Goal: Information Seeking & Learning: Learn about a topic

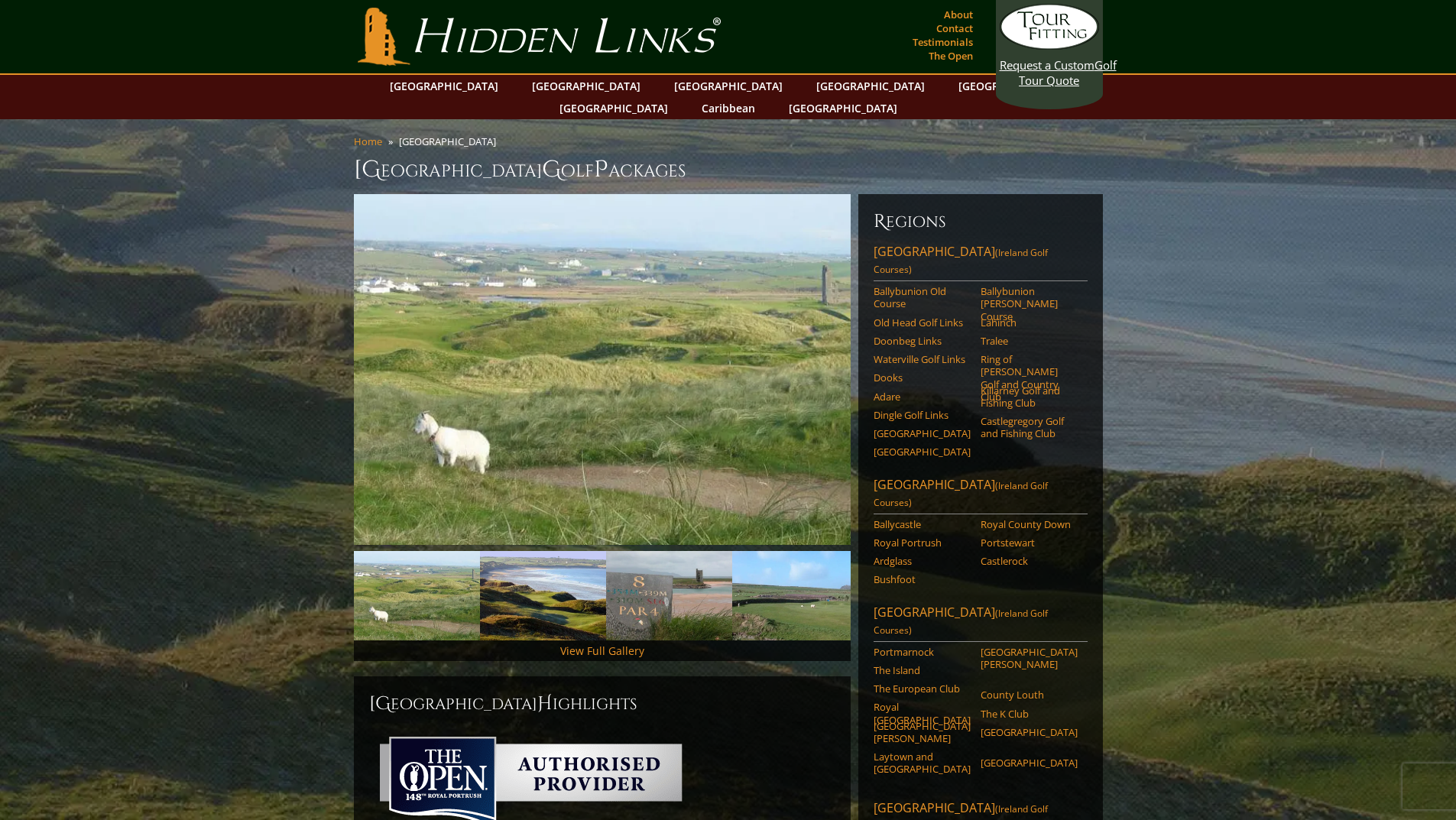
scroll to position [76, 0]
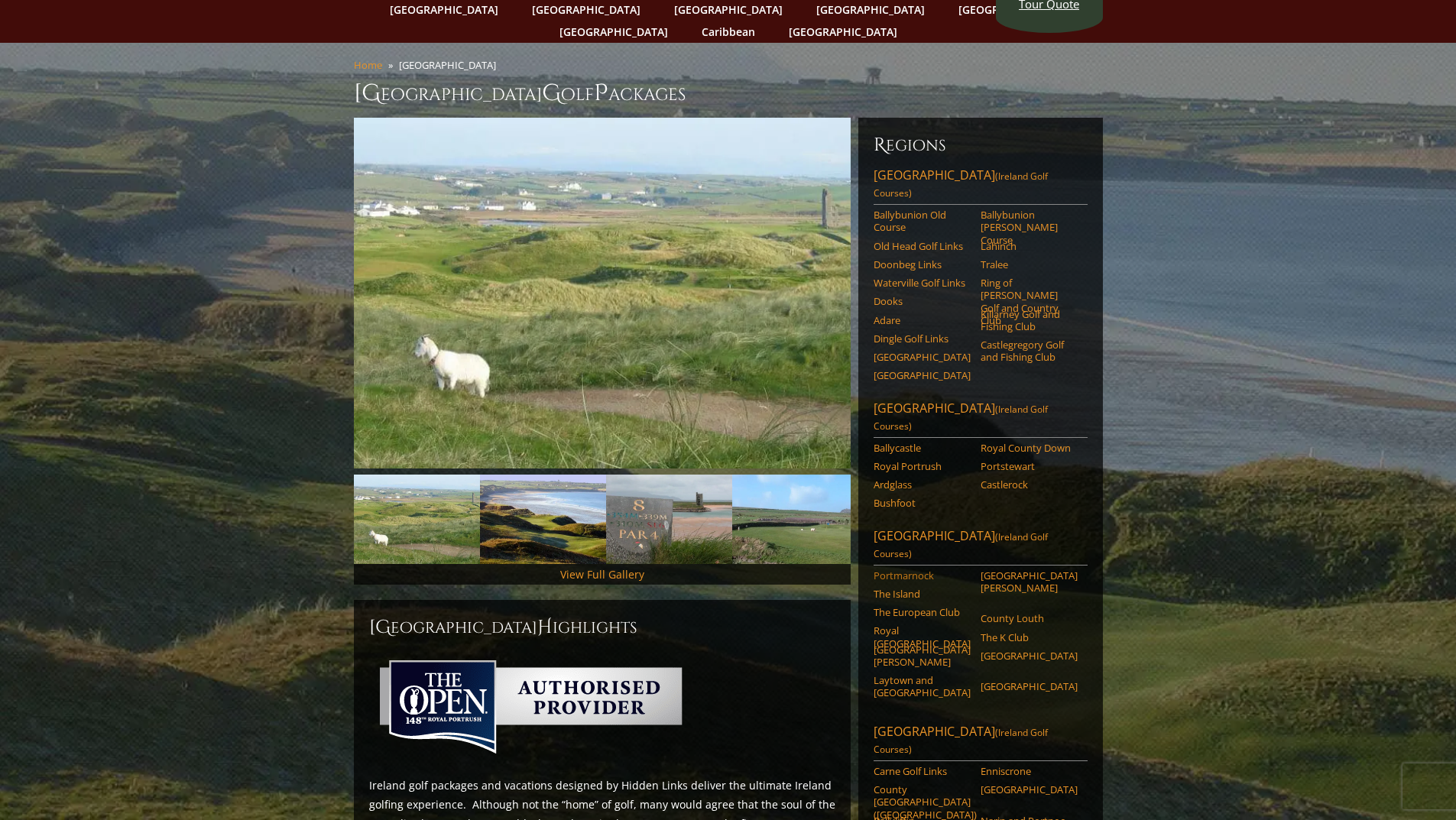
click at [915, 569] on link "Portmarnock" at bounding box center [922, 575] width 97 height 12
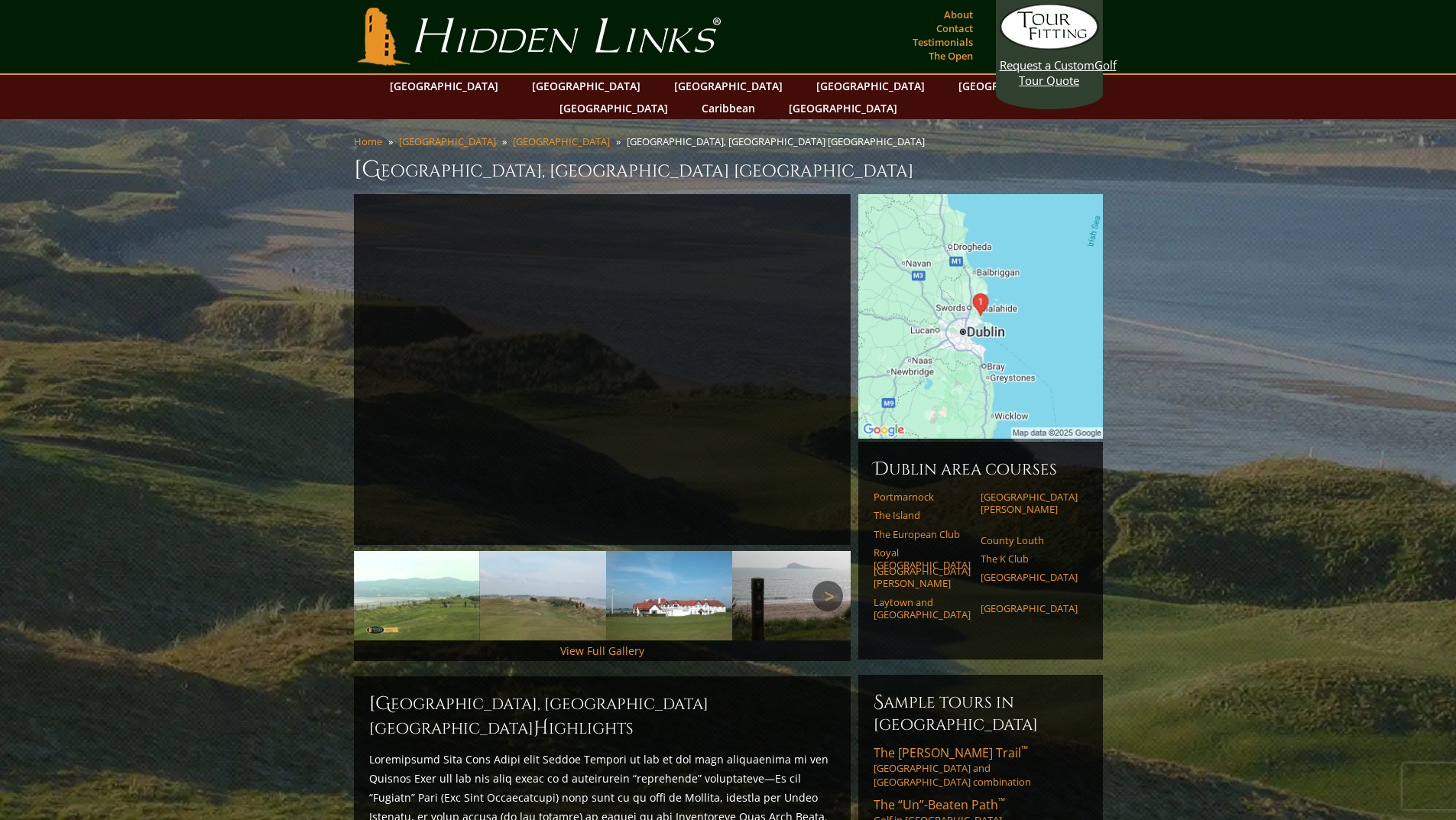
click at [833, 581] on link "Next" at bounding box center [828, 595] width 31 height 31
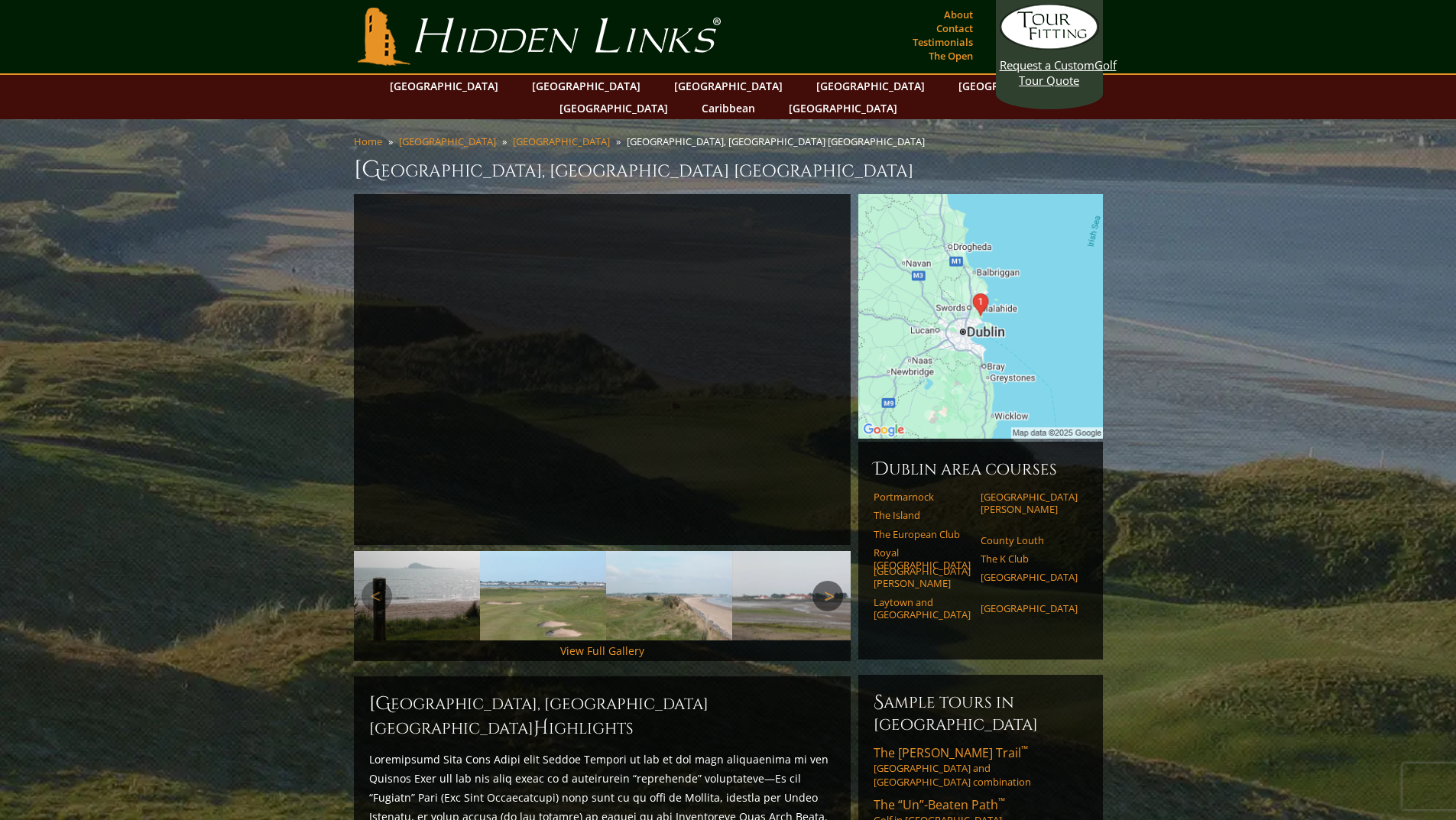
click at [833, 581] on link "Next" at bounding box center [828, 595] width 31 height 31
click at [933, 528] on link "The European Club" at bounding box center [922, 534] width 97 height 12
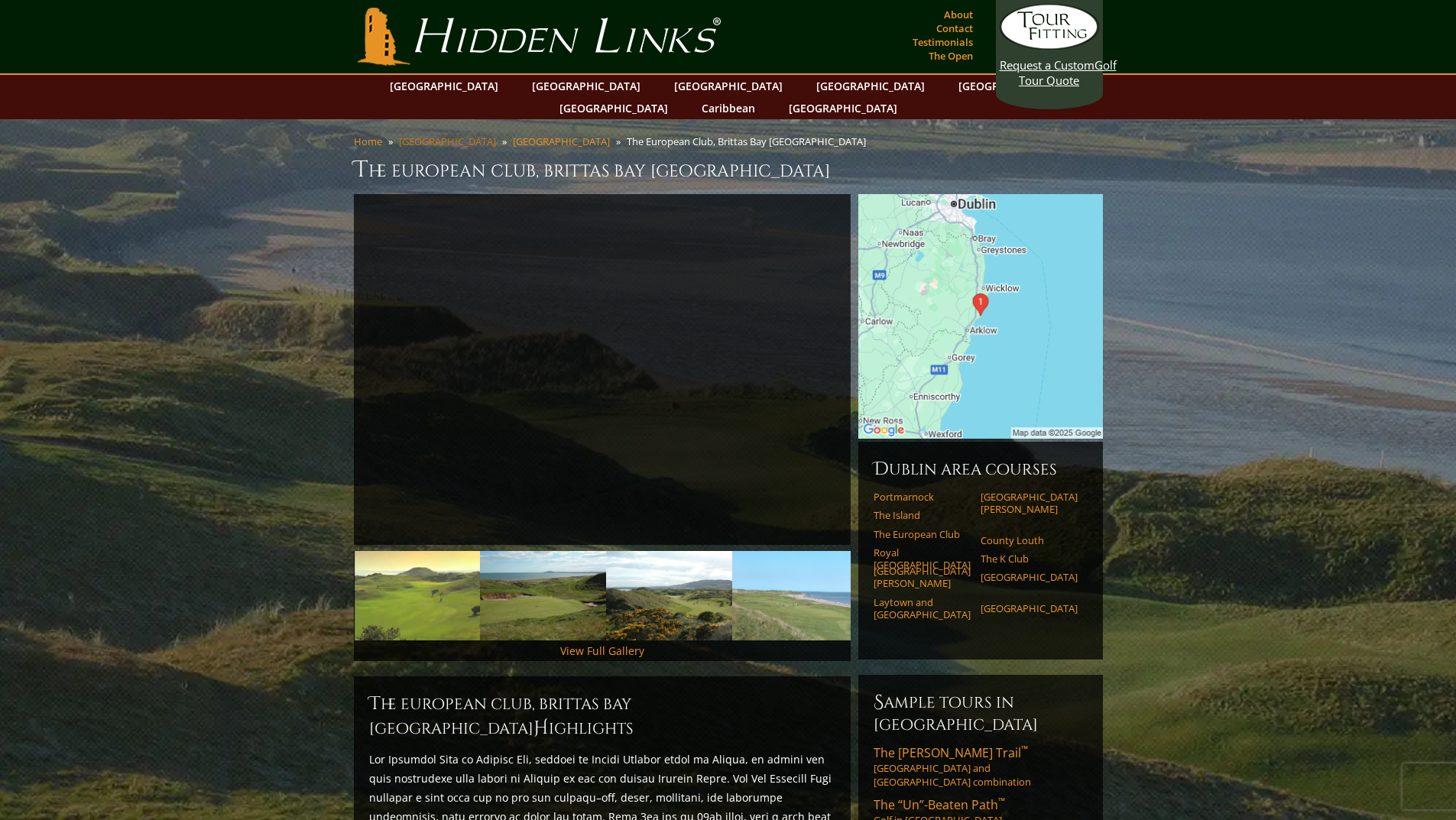
click at [418, 134] on link "[GEOGRAPHIC_DATA]" at bounding box center [447, 141] width 97 height 14
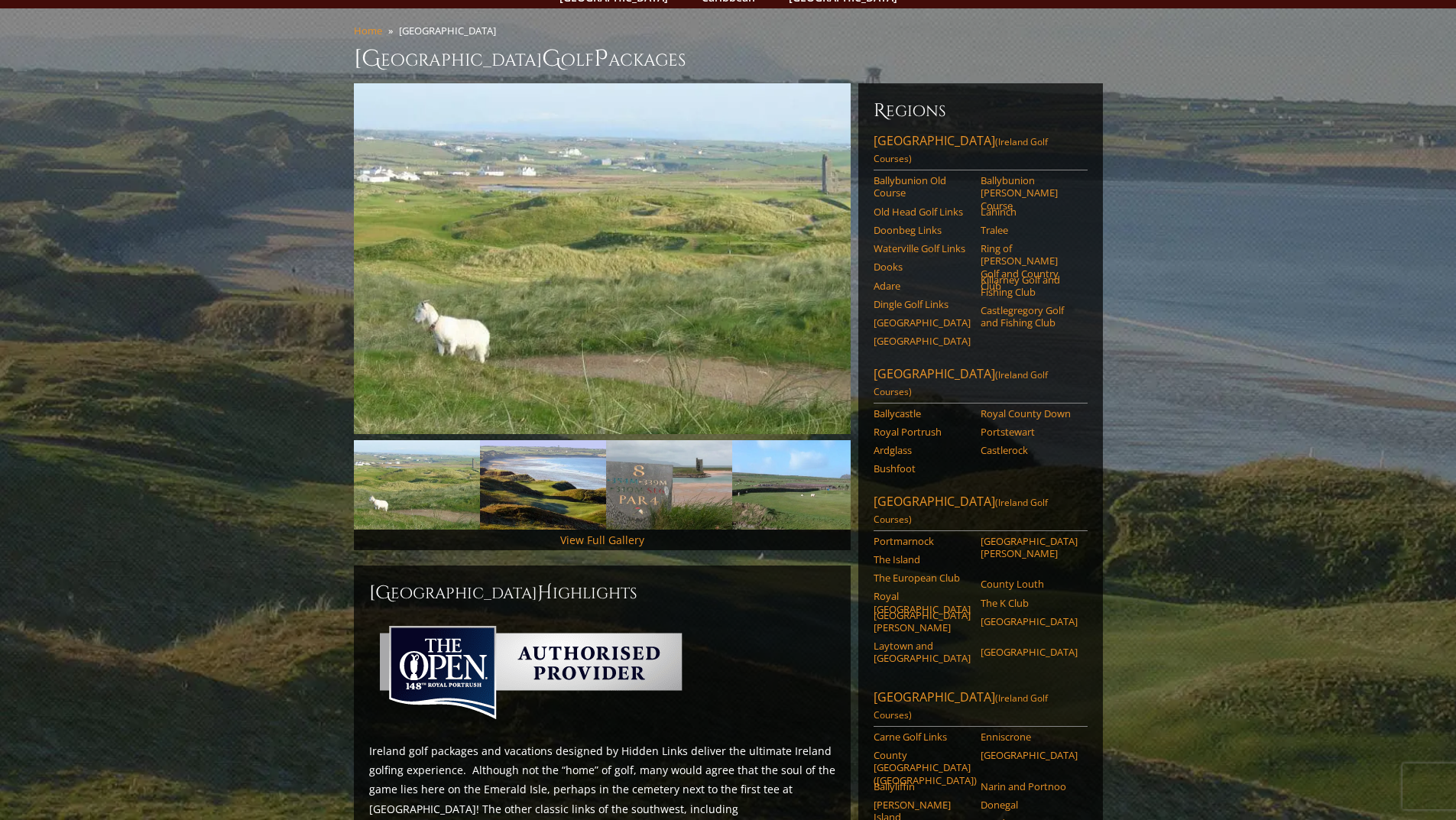
scroll to position [76, 0]
